Goal: Task Accomplishment & Management: Use online tool/utility

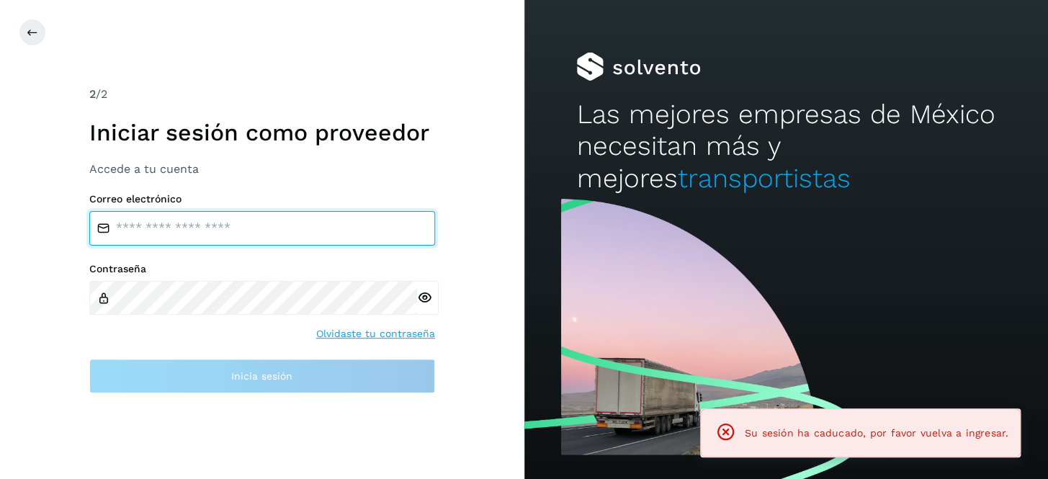
type input "**********"
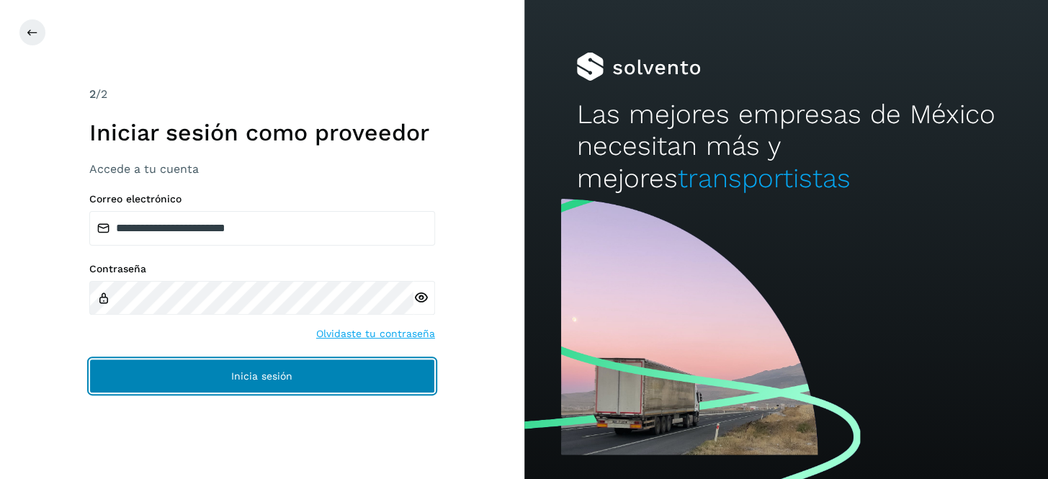
click at [267, 374] on span "Inicia sesión" at bounding box center [261, 376] width 61 height 10
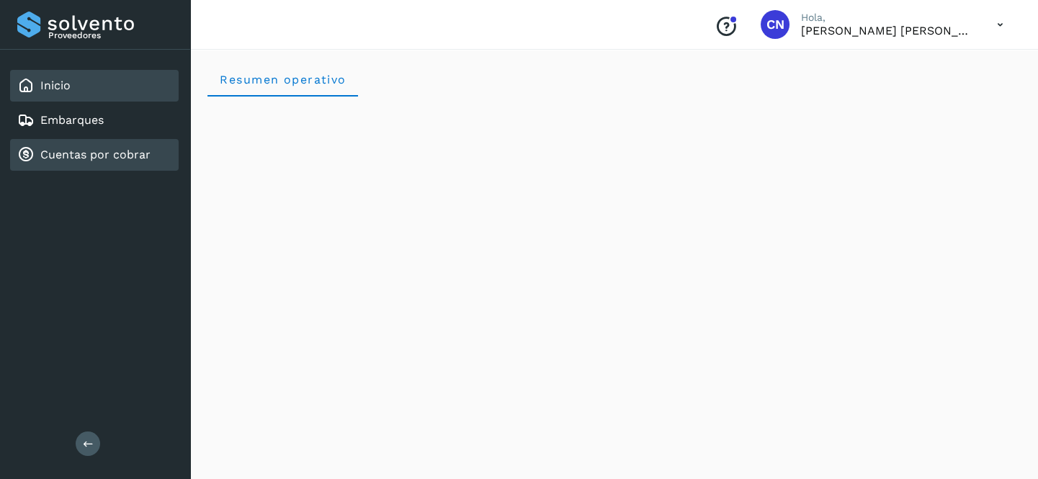
click at [70, 158] on link "Cuentas por cobrar" at bounding box center [95, 155] width 110 height 14
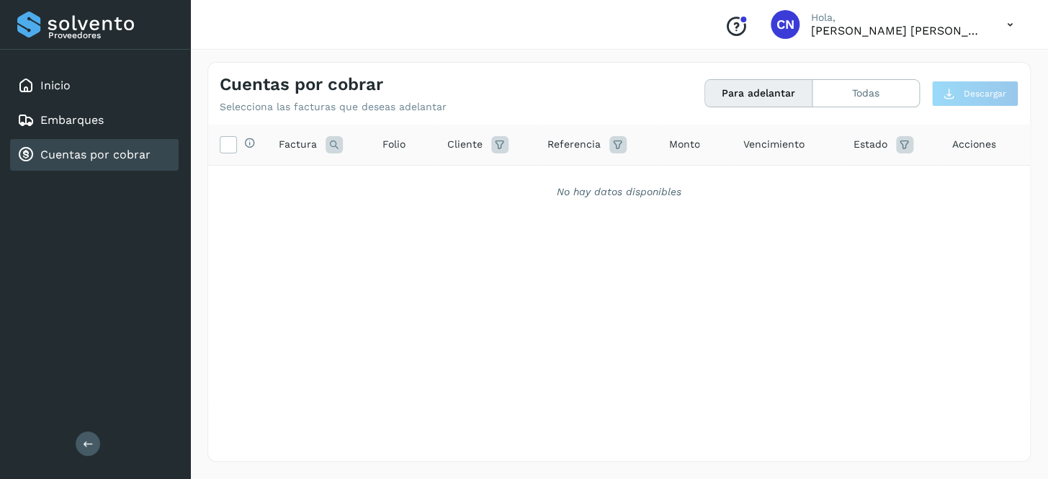
click at [742, 101] on button "Para adelantar" at bounding box center [758, 93] width 107 height 27
click at [217, 148] on th "Selecciona todas las facturas disponibles para adelanto" at bounding box center [237, 145] width 59 height 41
click at [227, 142] on icon at bounding box center [227, 143] width 15 height 15
